Goal: Information Seeking & Learning: Learn about a topic

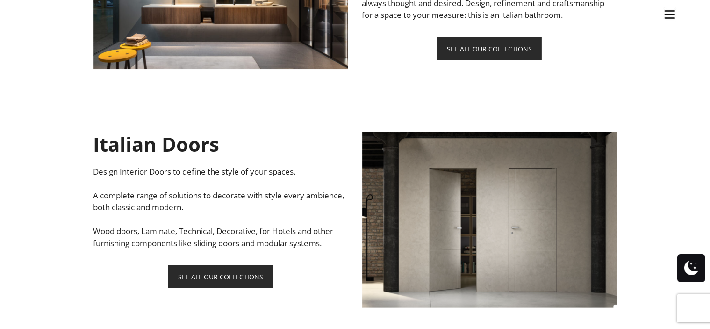
scroll to position [888, 0]
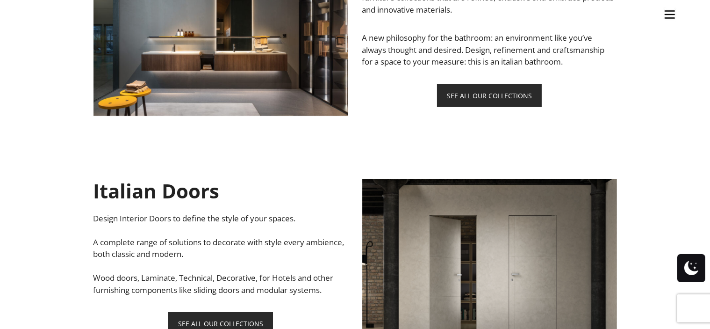
click at [662, 11] on link "Site" at bounding box center [669, 11] width 23 height 23
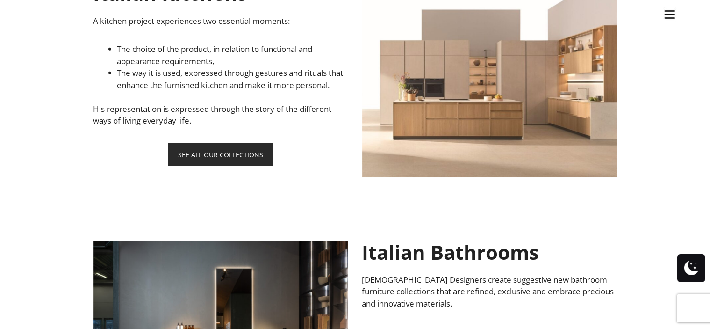
scroll to position [561, 0]
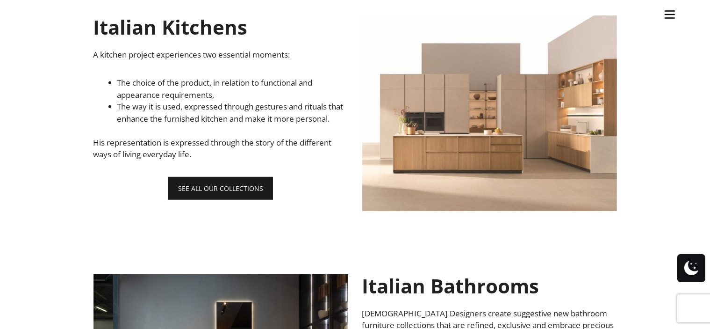
click at [180, 198] on link "SEE ALL OUR COLLECTIONS" at bounding box center [220, 188] width 105 height 23
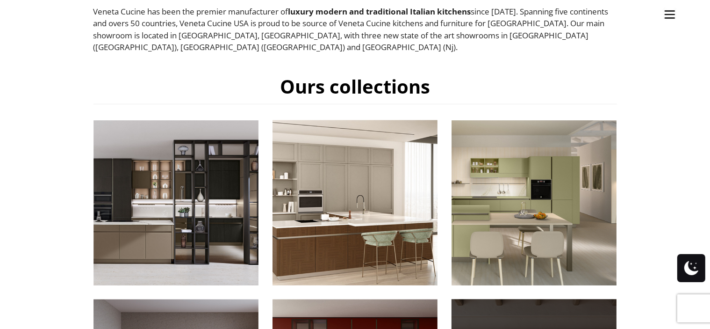
scroll to position [374, 0]
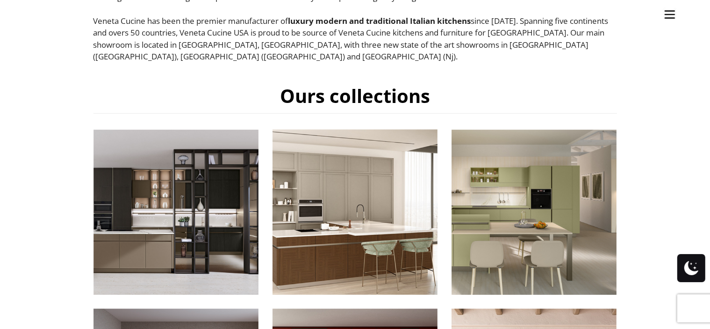
click at [660, 17] on link "Site" at bounding box center [669, 11] width 23 height 23
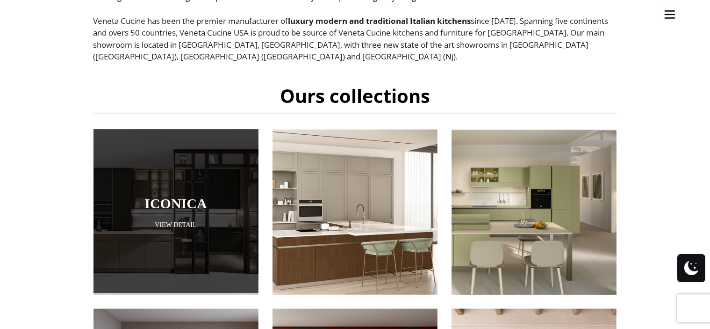
click at [198, 195] on link "Iconica" at bounding box center [176, 202] width 118 height 15
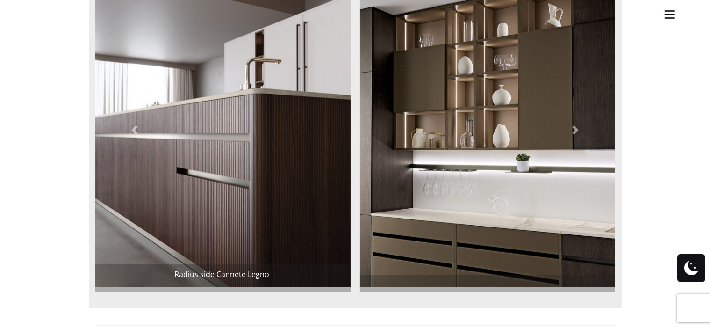
scroll to position [795, 0]
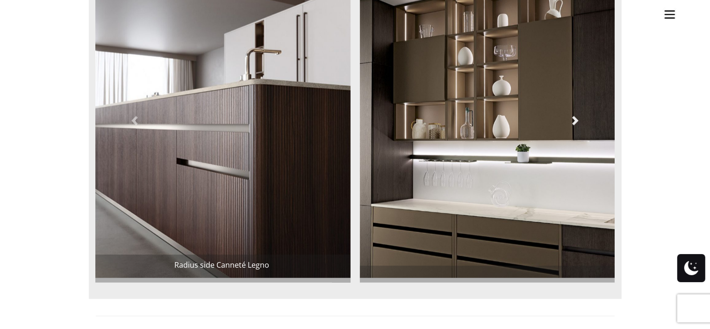
click at [577, 119] on span at bounding box center [575, 120] width 9 height 9
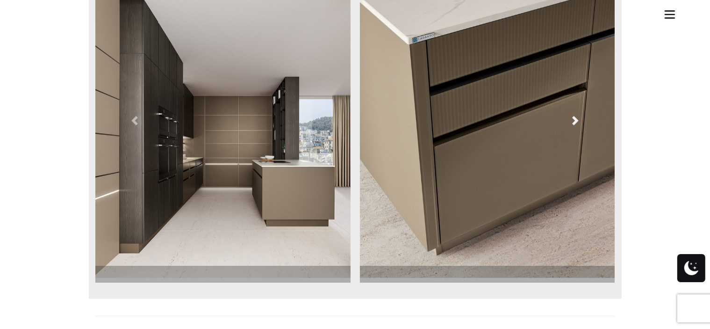
click at [576, 120] on span at bounding box center [575, 120] width 9 height 9
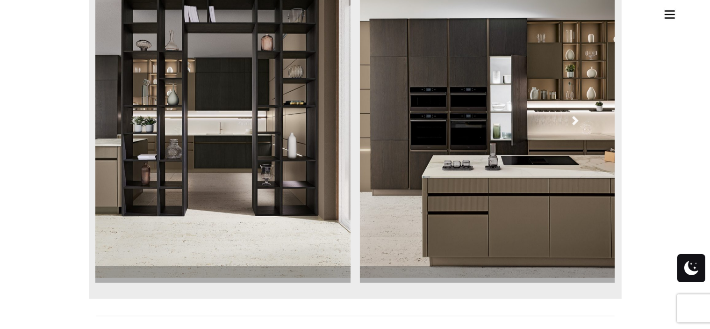
click at [576, 120] on span at bounding box center [575, 120] width 9 height 9
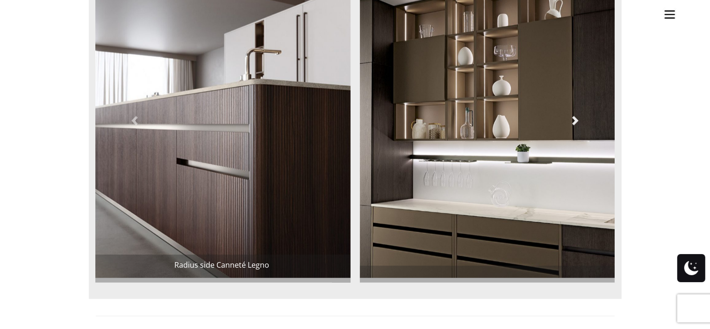
click at [576, 120] on span at bounding box center [575, 120] width 9 height 9
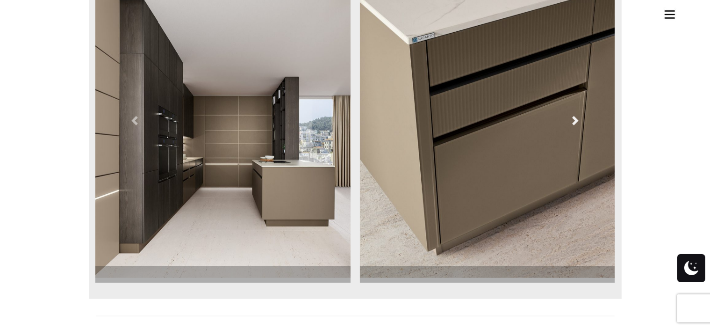
click at [576, 120] on span at bounding box center [575, 120] width 9 height 9
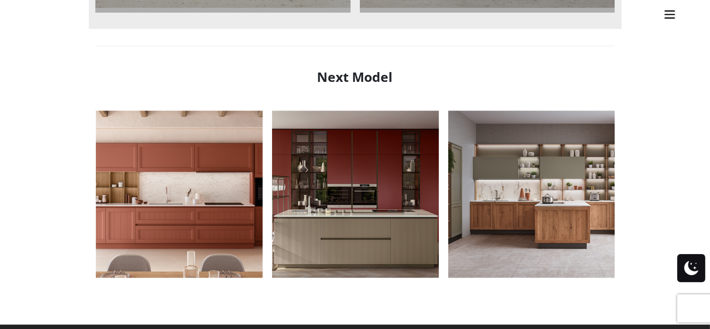
scroll to position [1075, 0]
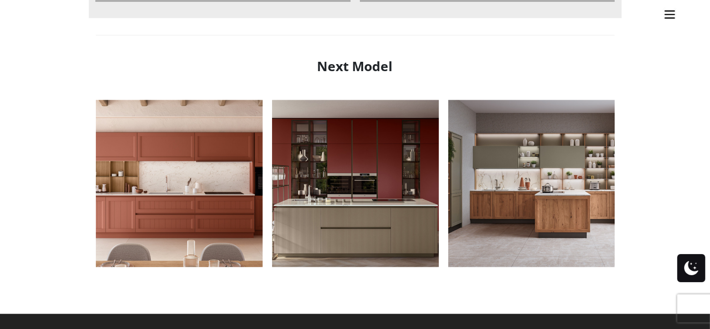
click at [671, 16] on img "Site" at bounding box center [670, 14] width 14 height 14
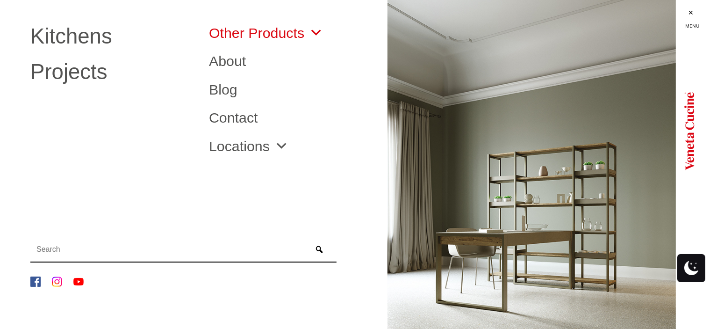
click at [280, 35] on link "Other Products" at bounding box center [266, 33] width 114 height 14
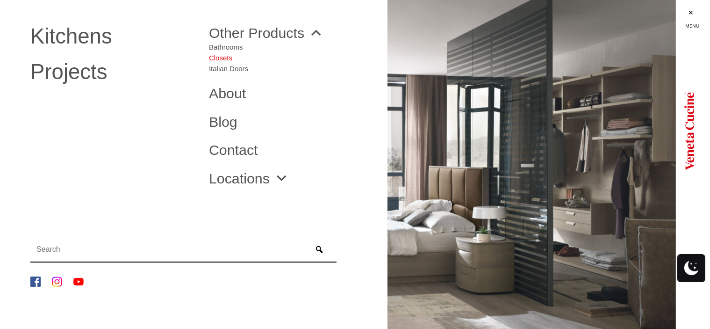
click at [225, 57] on link "Closets" at bounding box center [228, 55] width 39 height 11
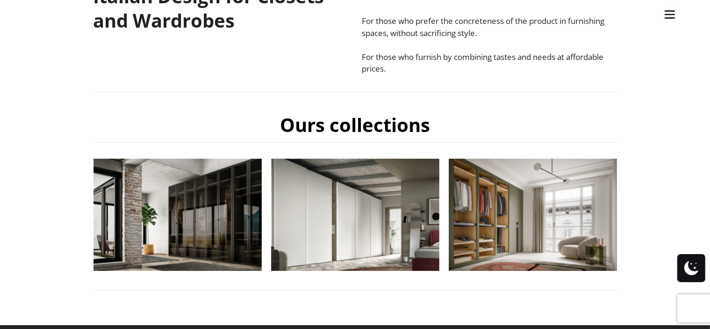
scroll to position [374, 0]
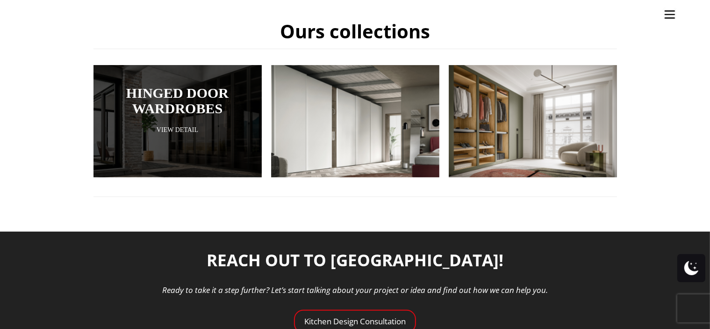
click at [191, 129] on link "View Detail" at bounding box center [178, 129] width 122 height 9
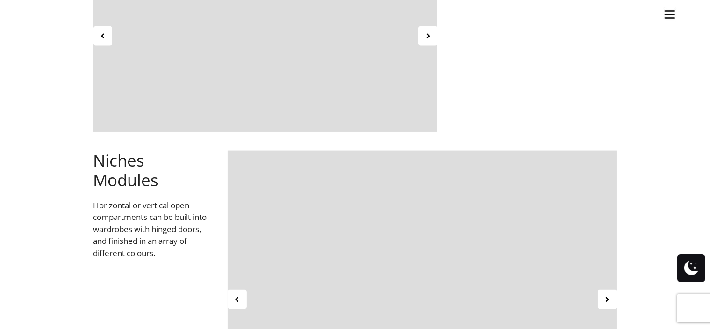
scroll to position [982, 0]
